Goal: Navigation & Orientation: Find specific page/section

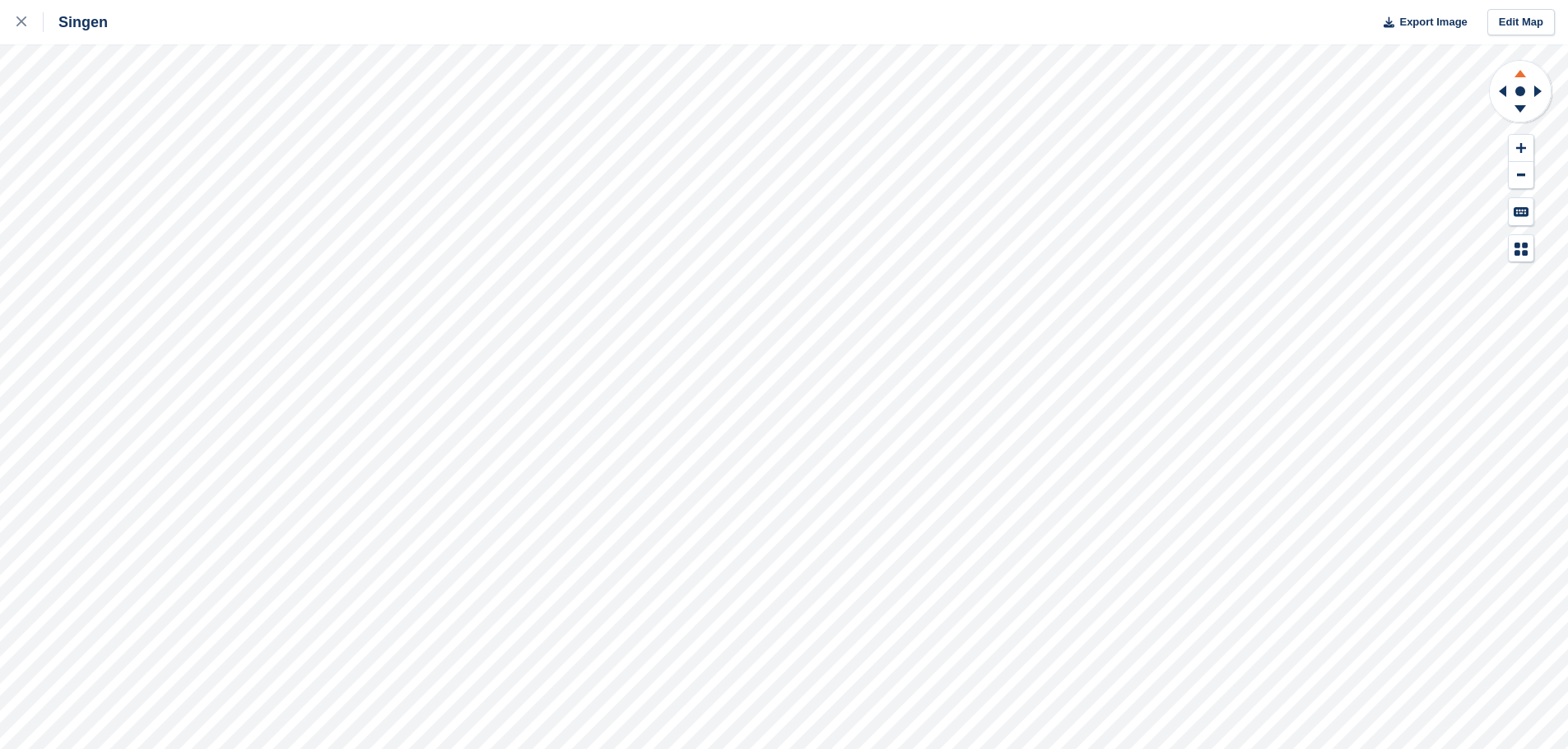
click at [775, 75] on icon at bounding box center [1519, 74] width 12 height 7
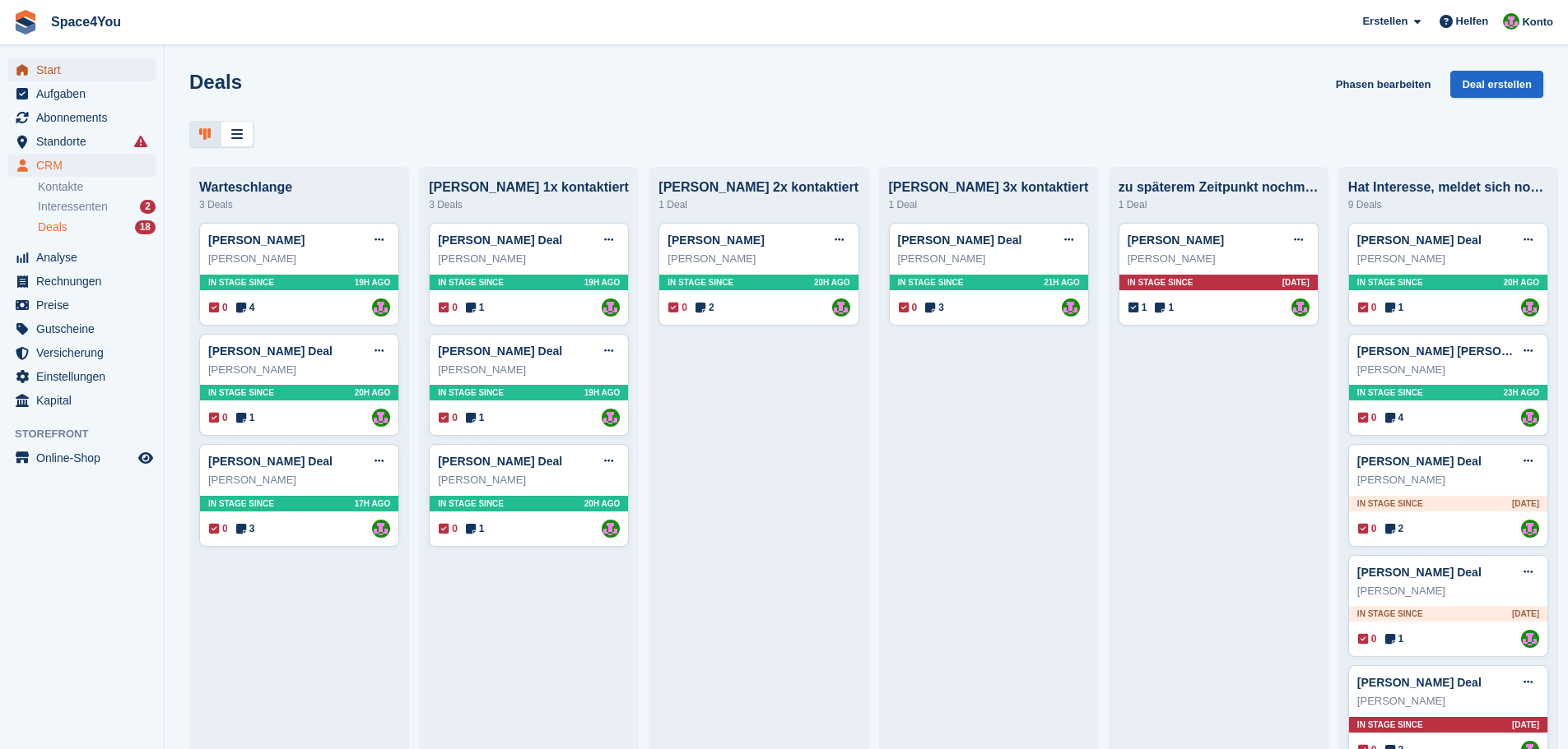
click at [95, 71] on span "Start" at bounding box center [85, 70] width 98 height 23
